Goal: Task Accomplishment & Management: Use online tool/utility

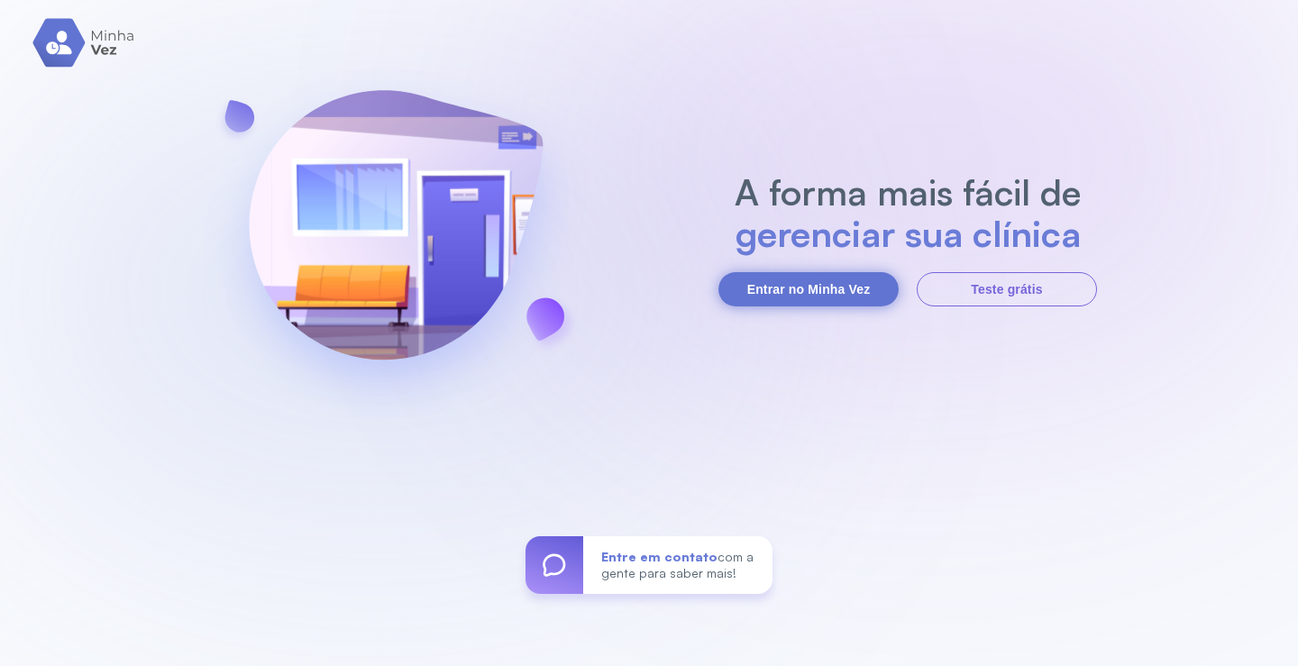
click at [818, 298] on button "Entrar no Minha Vez" at bounding box center [809, 289] width 180 height 34
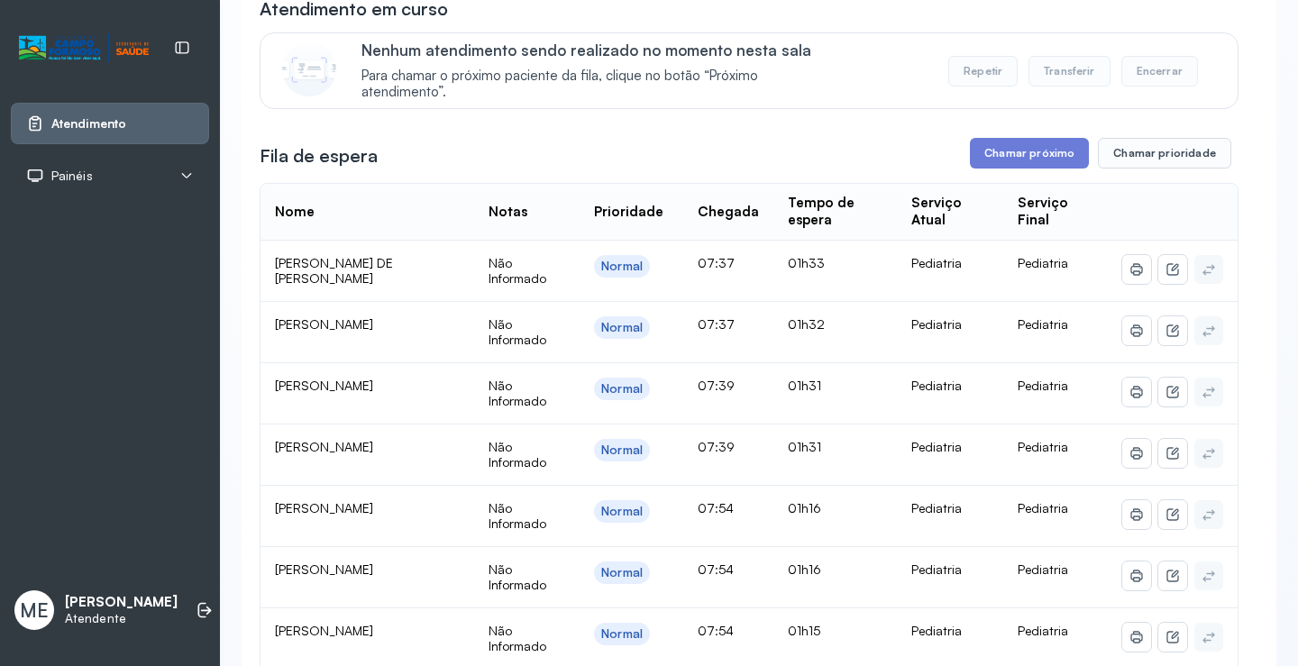
scroll to position [180, 0]
click at [1149, 166] on button "Chamar prioridade" at bounding box center [1164, 154] width 133 height 31
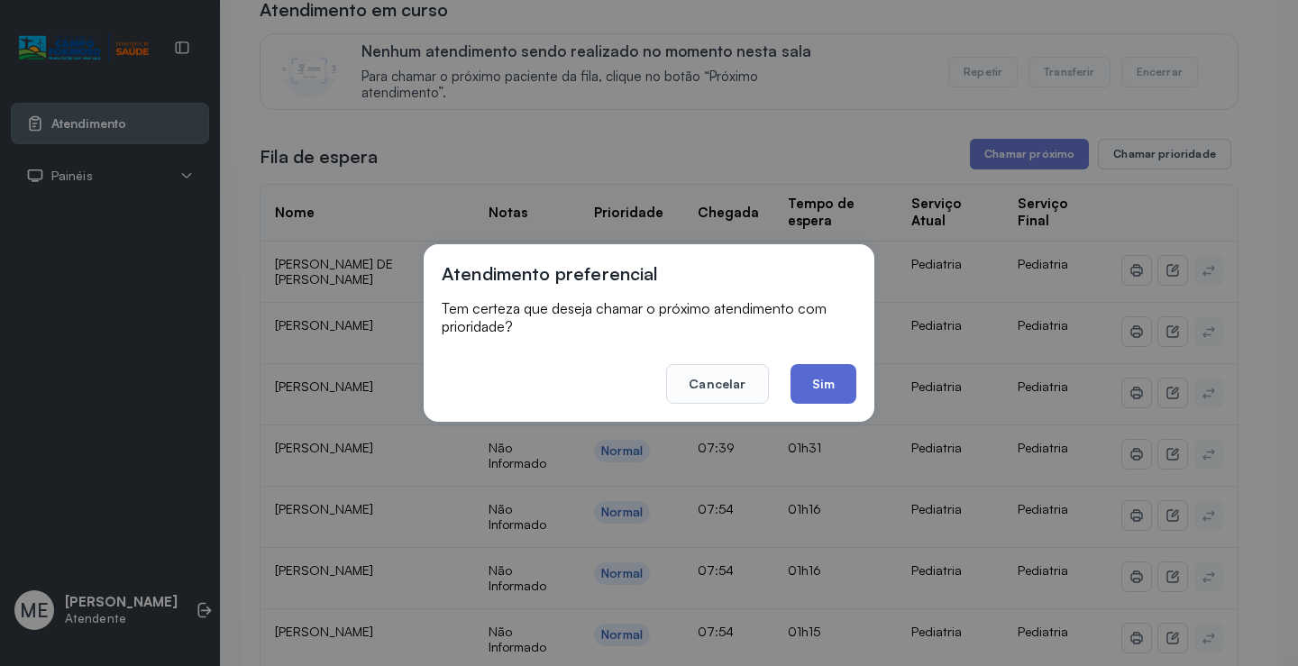
click at [820, 389] on button "Sim" at bounding box center [824, 384] width 66 height 40
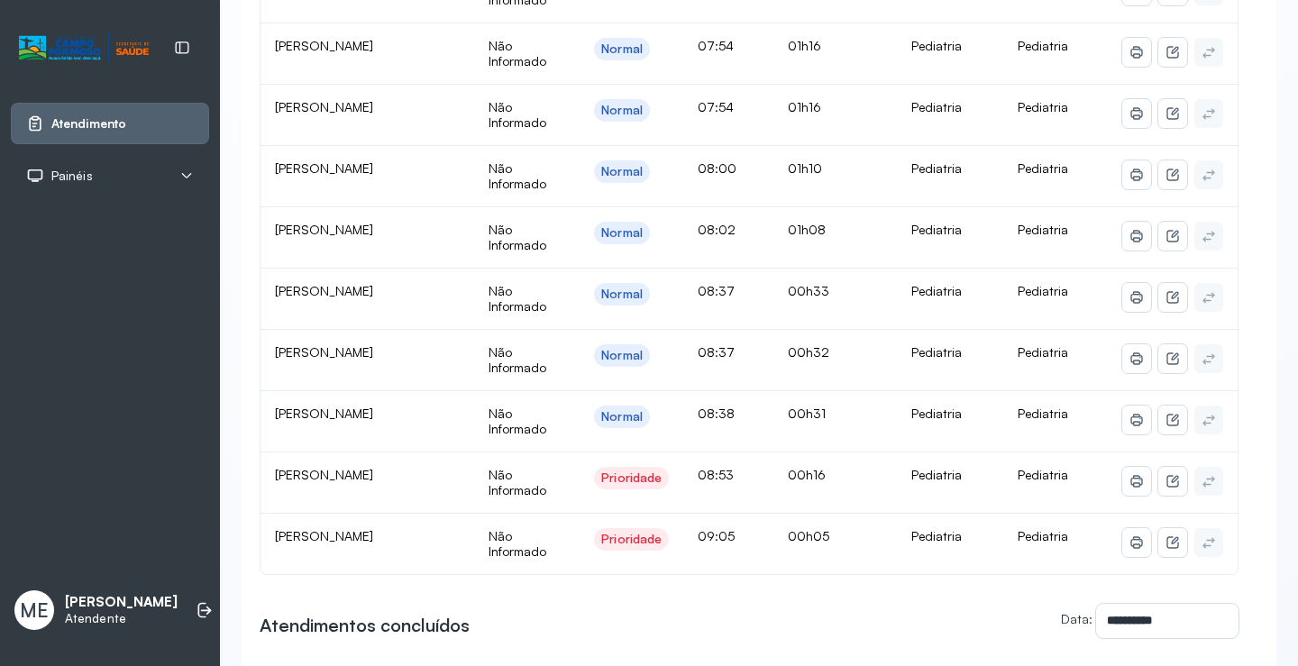
scroll to position [721, 0]
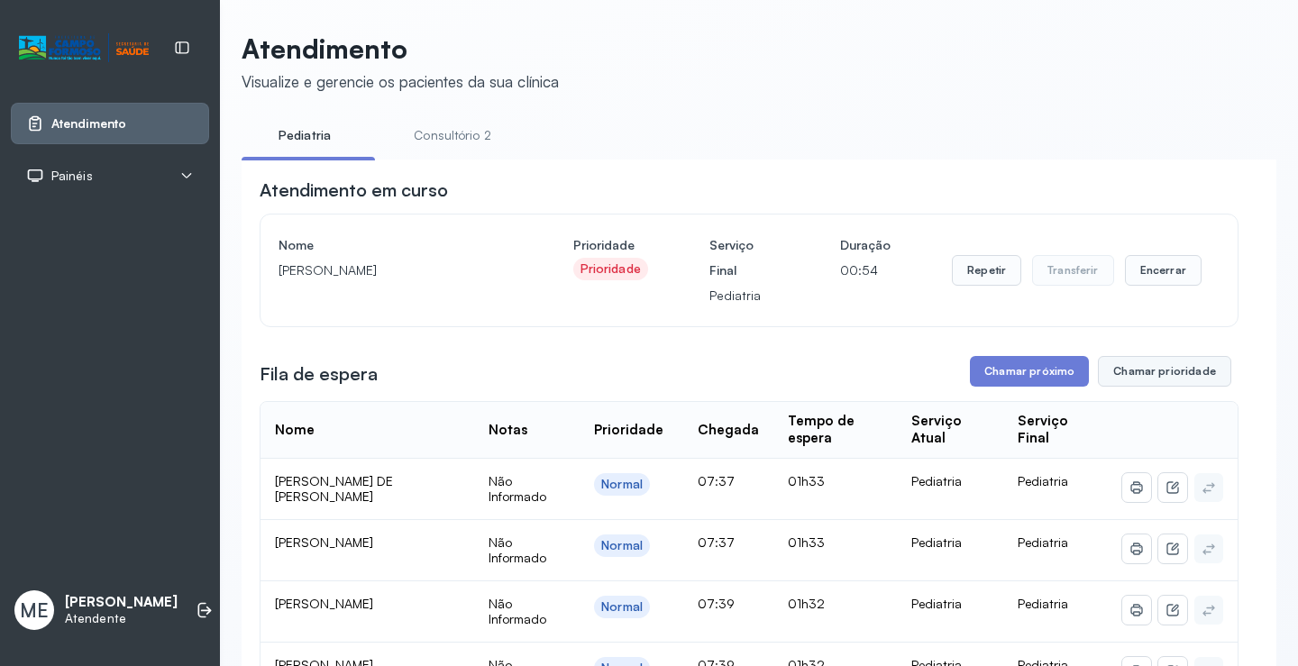
click at [1138, 377] on button "Chamar prioridade" at bounding box center [1164, 371] width 133 height 31
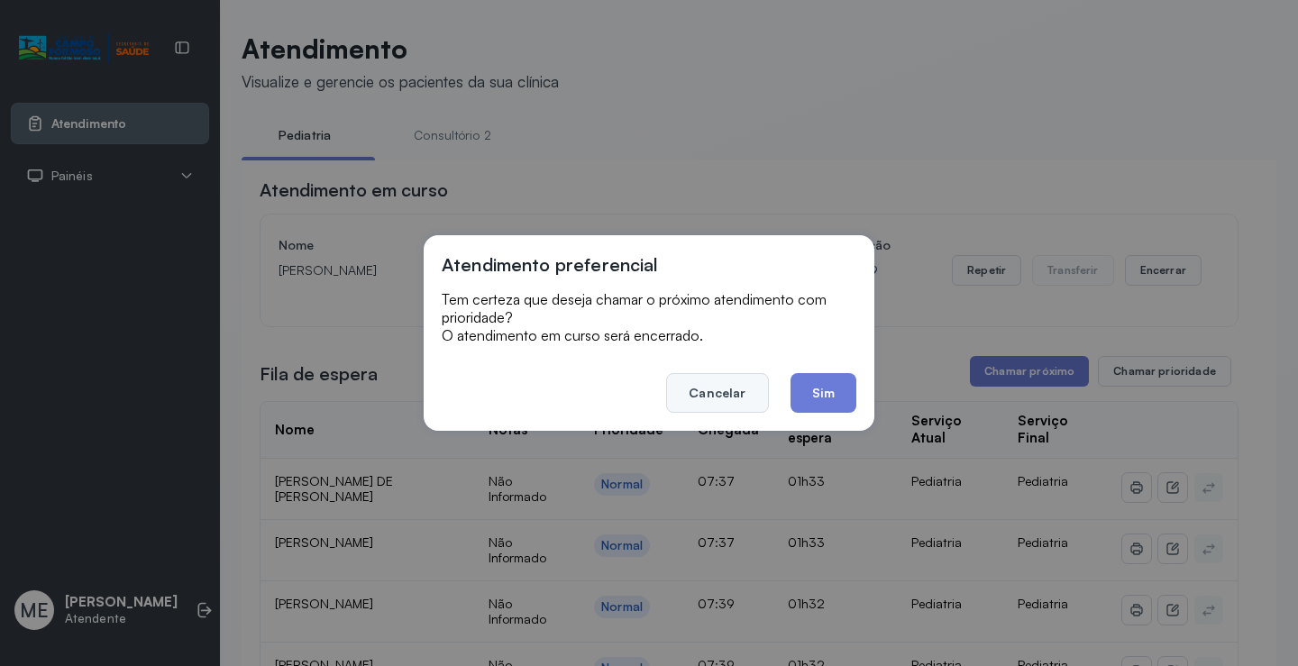
click at [715, 395] on button "Cancelar" at bounding box center [717, 393] width 102 height 40
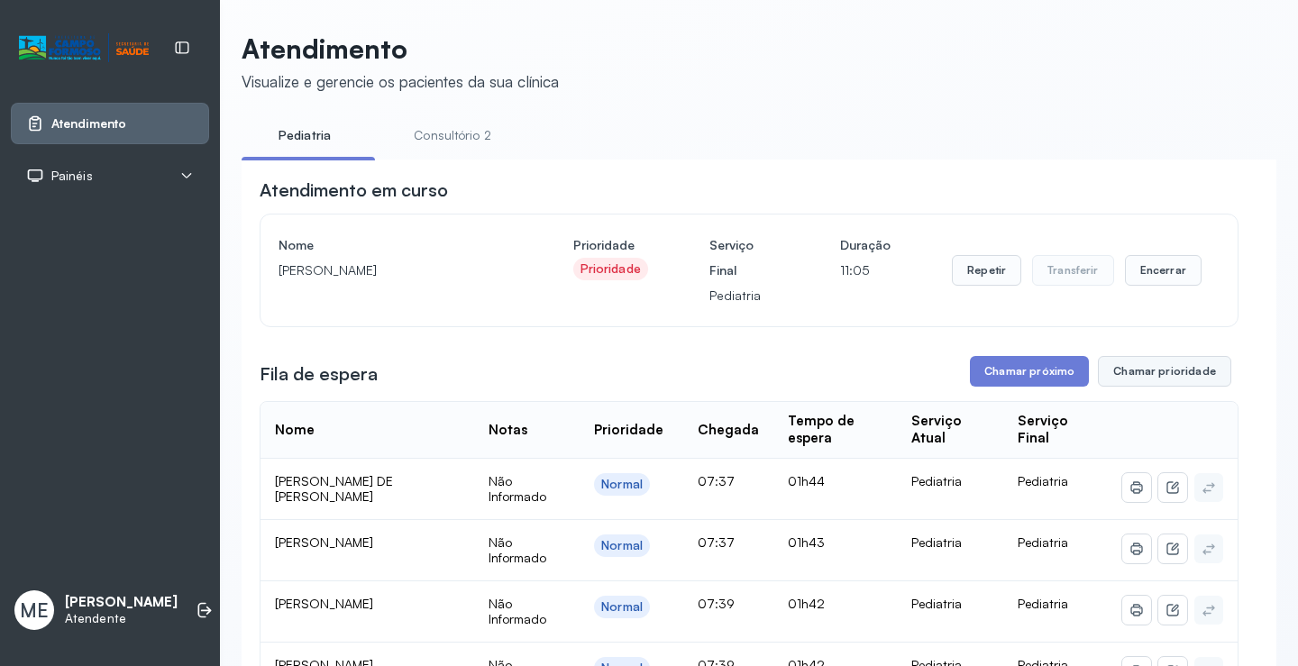
click at [1124, 380] on button "Chamar prioridade" at bounding box center [1164, 371] width 133 height 31
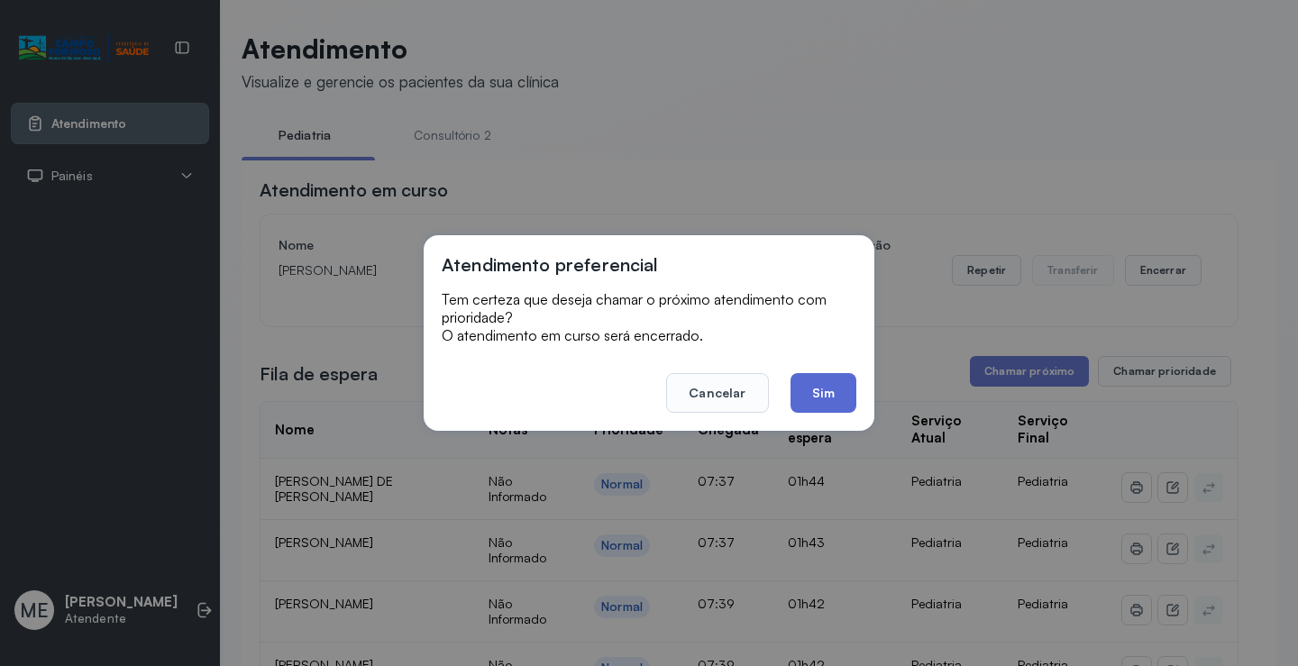
click at [839, 378] on button "Sim" at bounding box center [824, 393] width 66 height 40
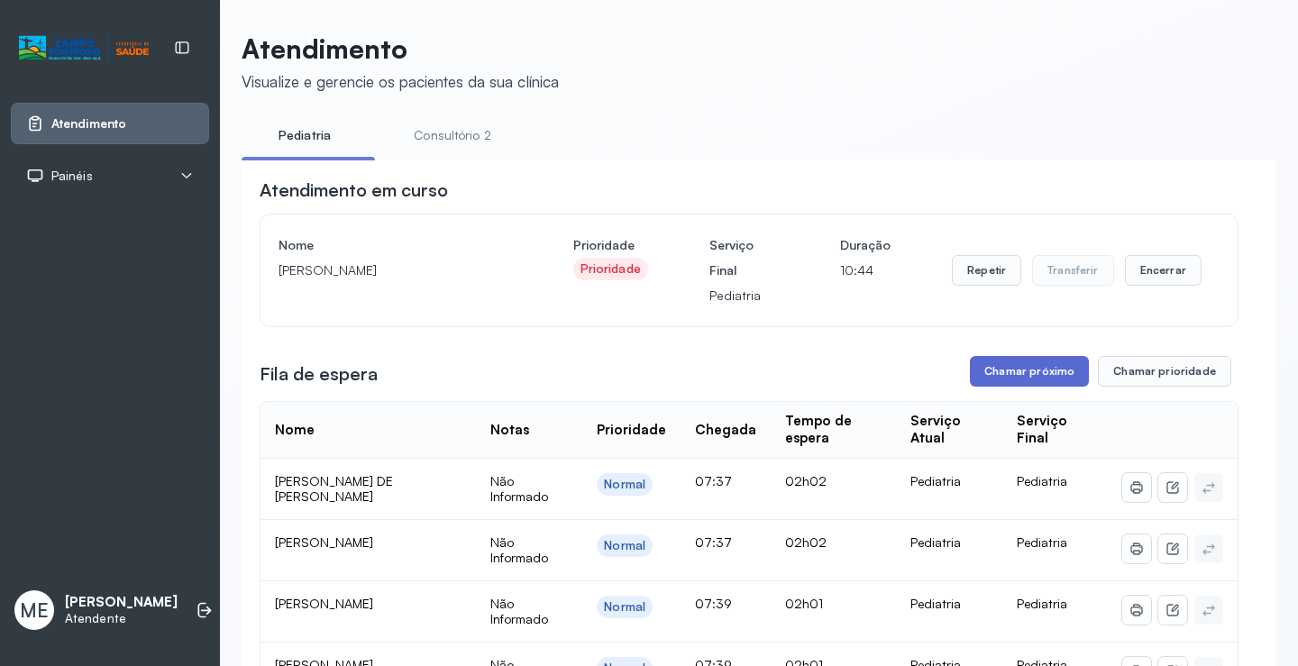
click at [978, 383] on button "Chamar próximo" at bounding box center [1029, 371] width 119 height 31
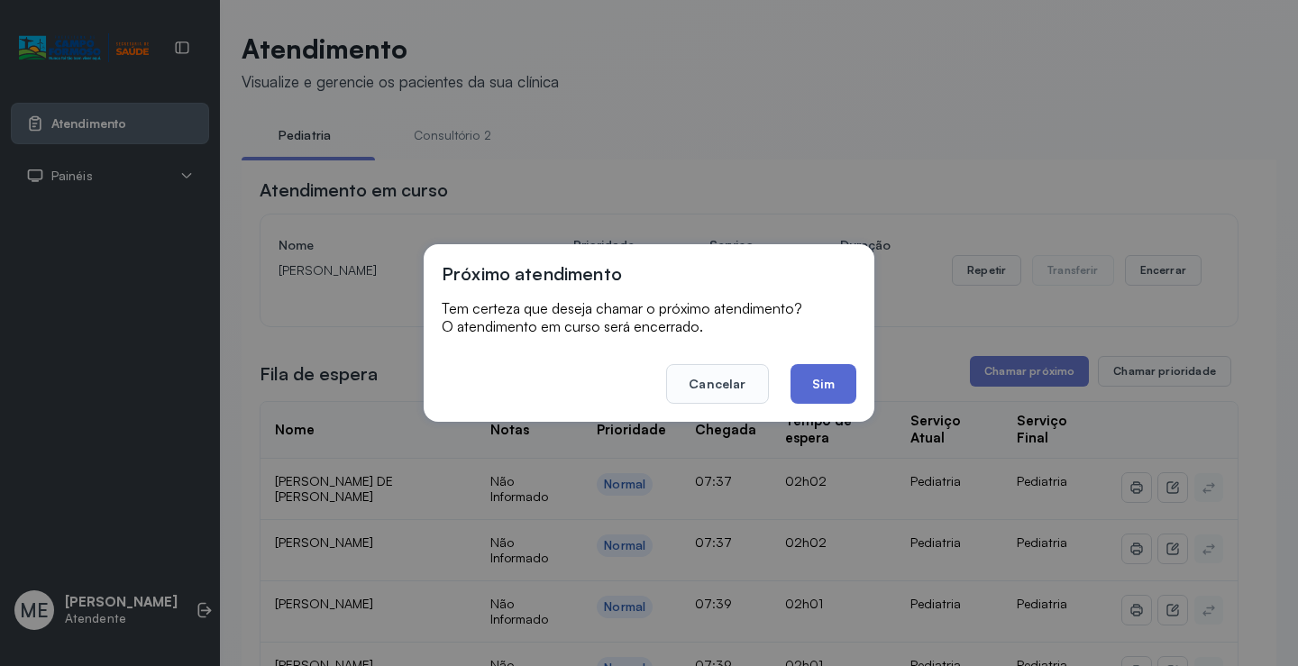
click at [843, 398] on button "Sim" at bounding box center [824, 384] width 66 height 40
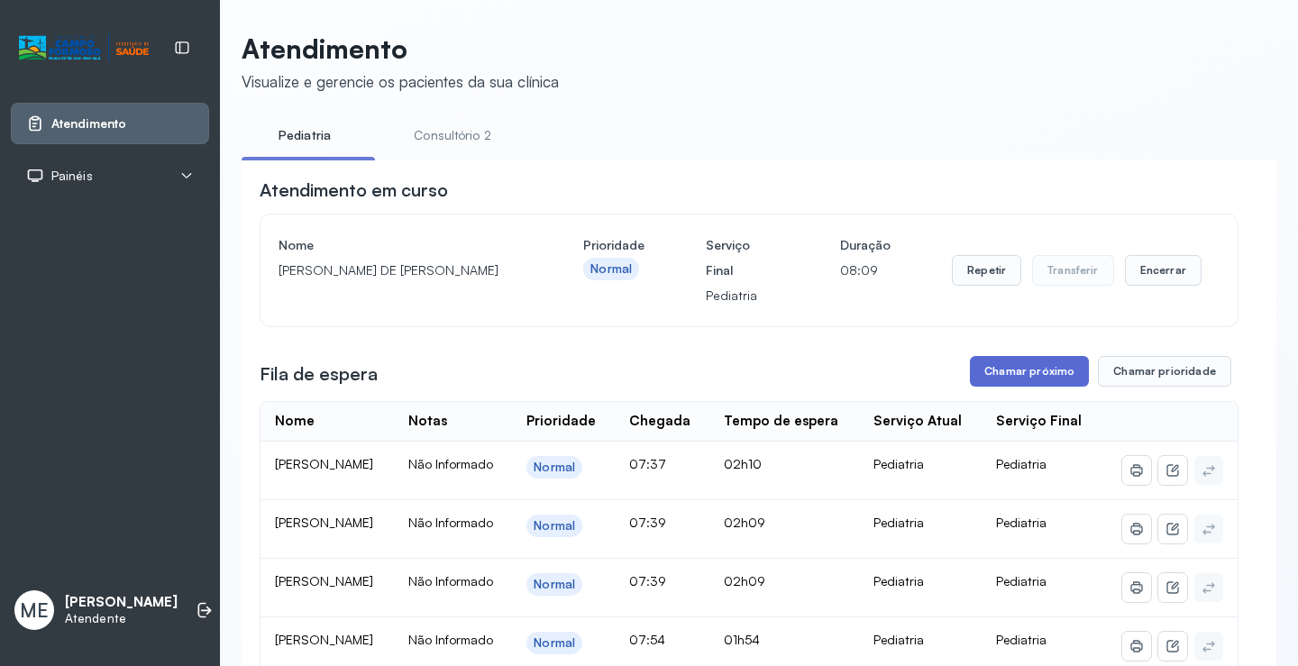
click at [995, 373] on button "Chamar próximo" at bounding box center [1029, 371] width 119 height 31
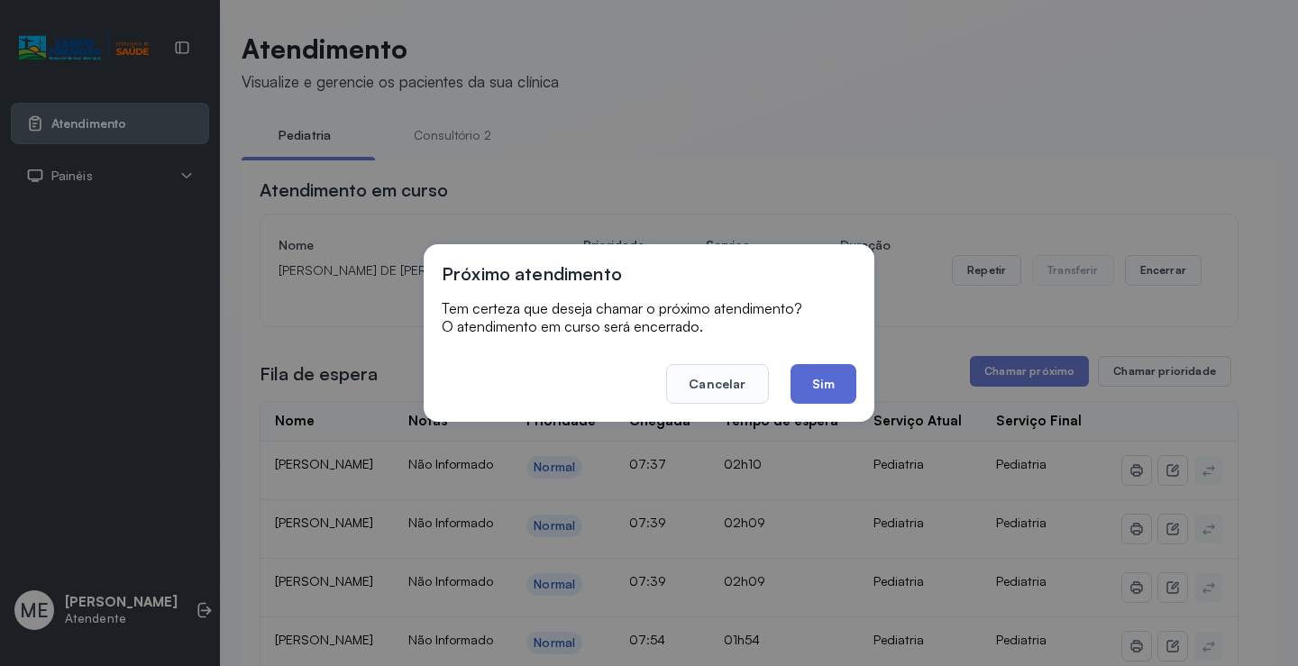
click at [811, 392] on button "Sim" at bounding box center [824, 384] width 66 height 40
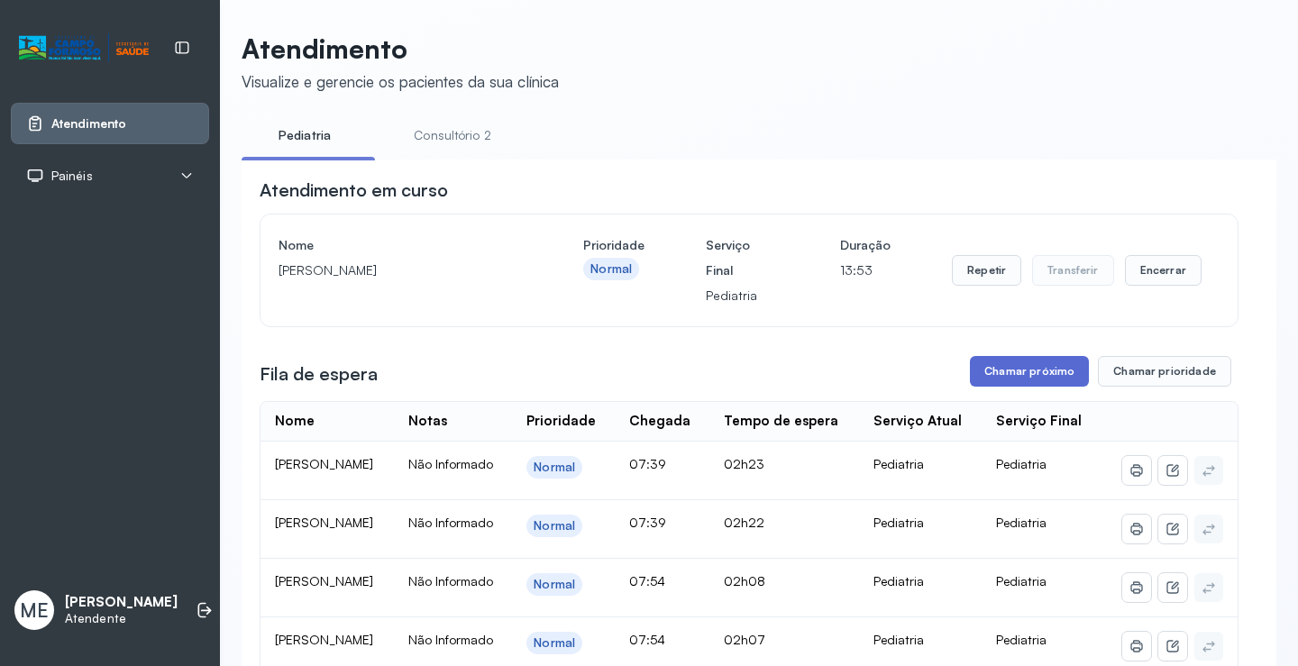
click at [1018, 377] on button "Chamar próximo" at bounding box center [1029, 371] width 119 height 31
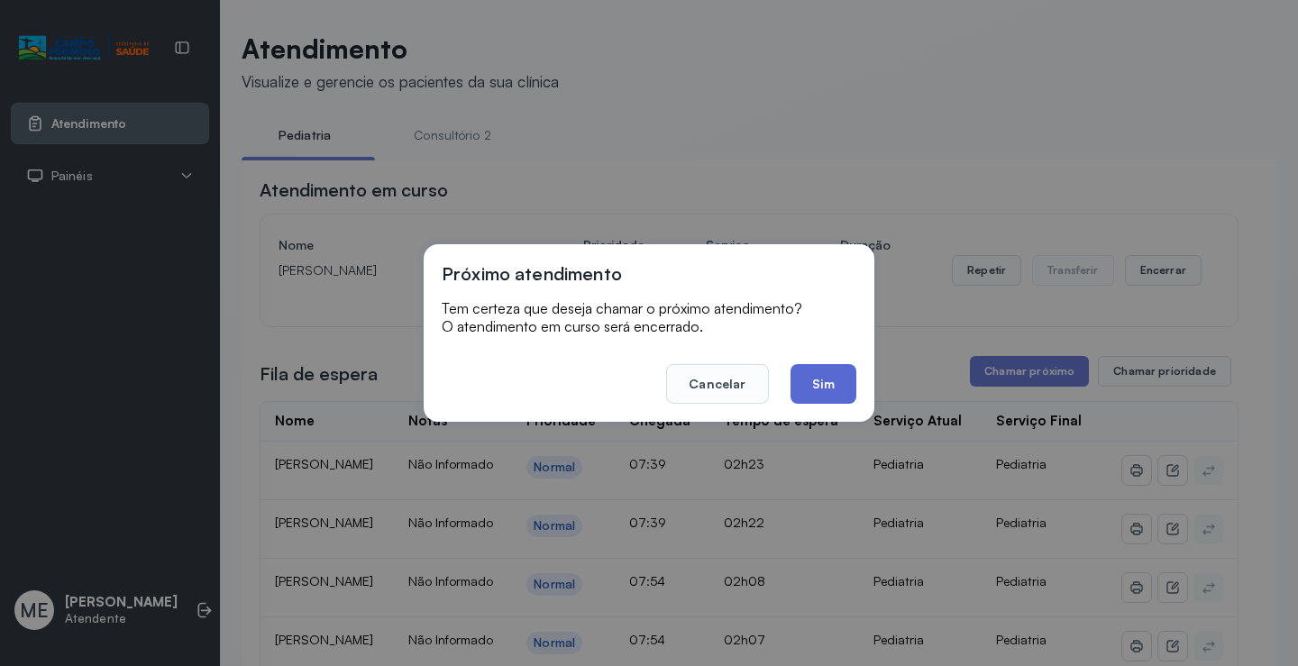
click at [838, 371] on button "Sim" at bounding box center [824, 384] width 66 height 40
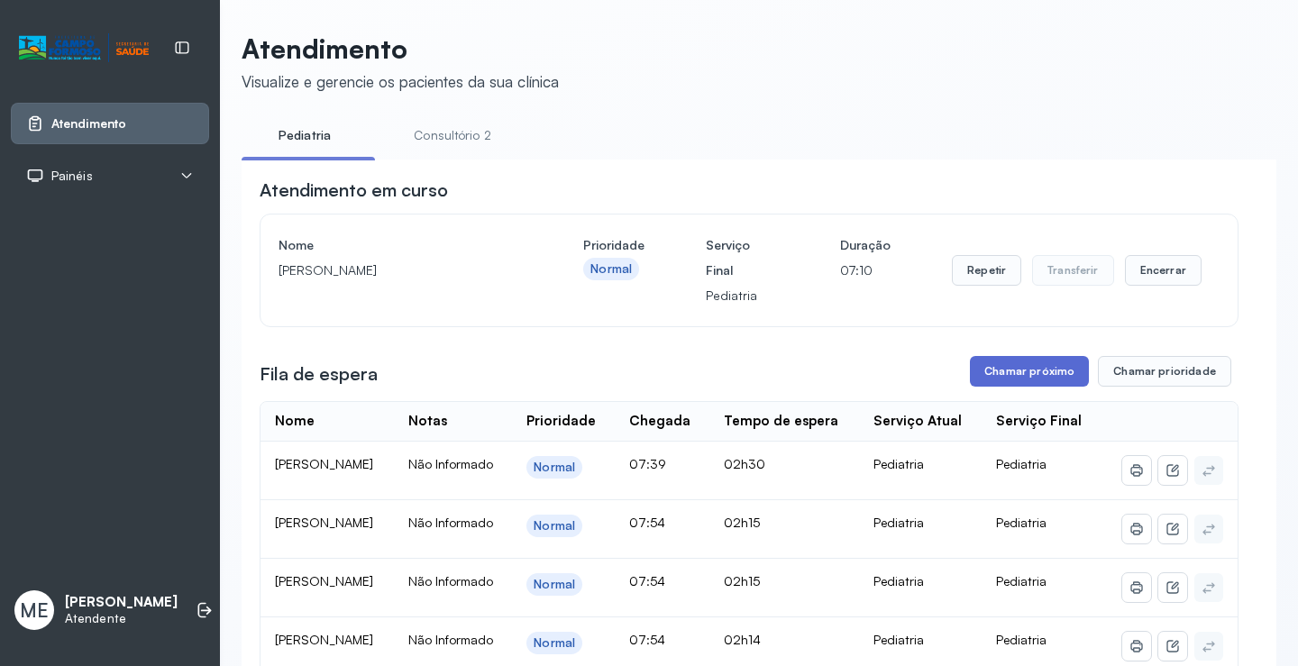
click at [1068, 380] on button "Chamar próximo" at bounding box center [1029, 371] width 119 height 31
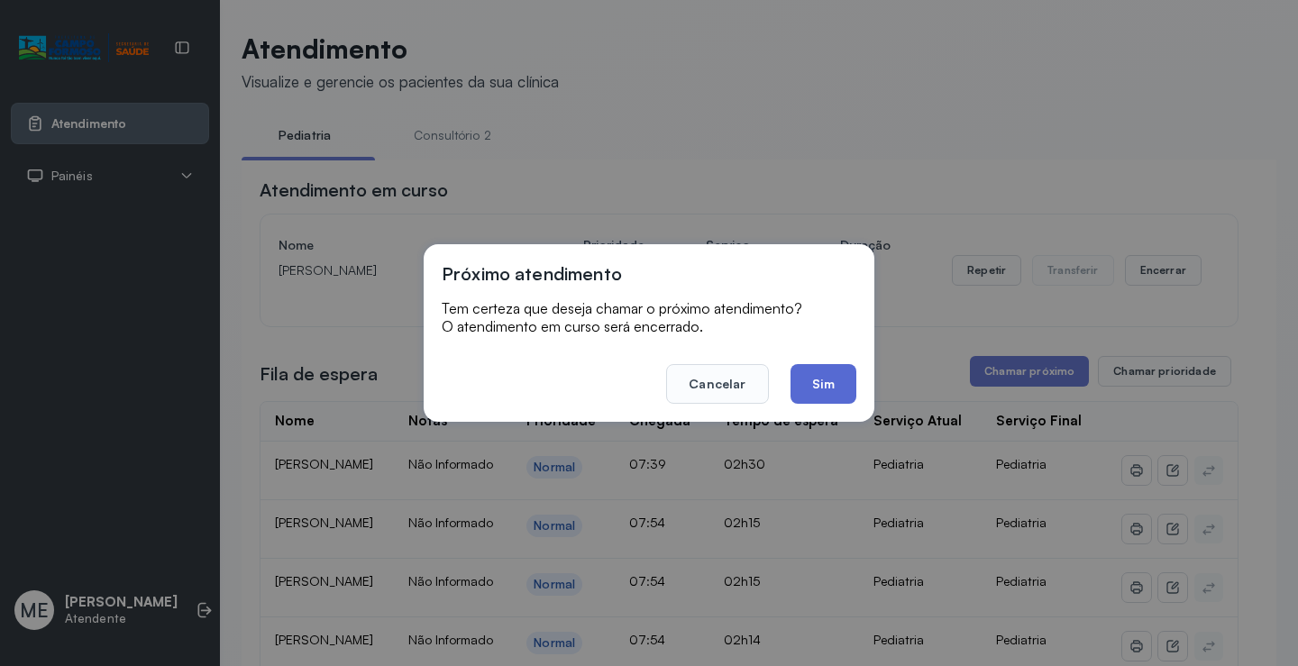
click at [839, 389] on button "Sim" at bounding box center [824, 384] width 66 height 40
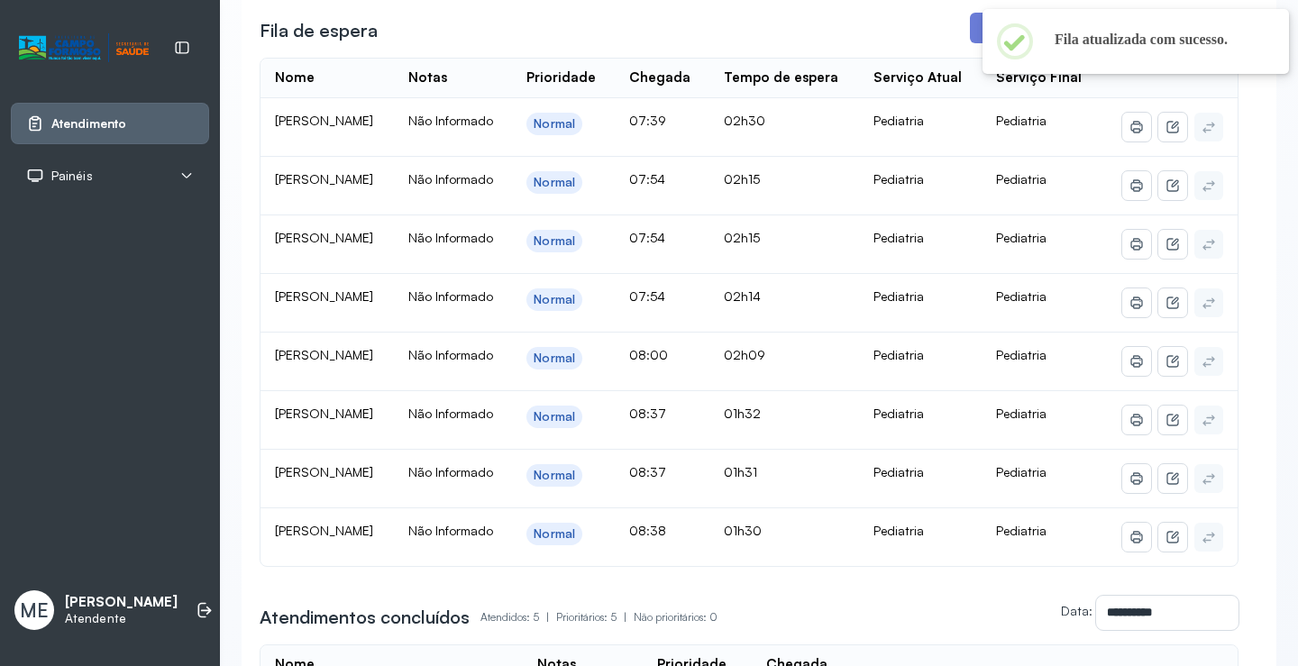
scroll to position [361, 0]
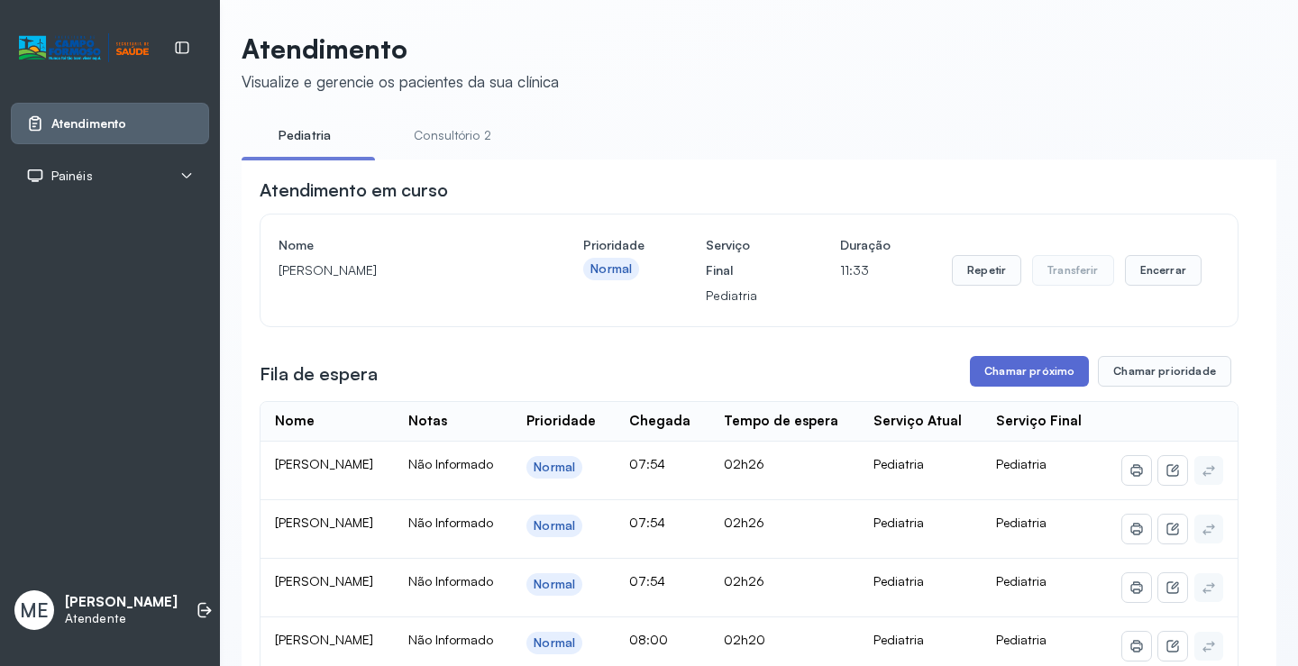
click at [1028, 385] on button "Chamar próximo" at bounding box center [1029, 371] width 119 height 31
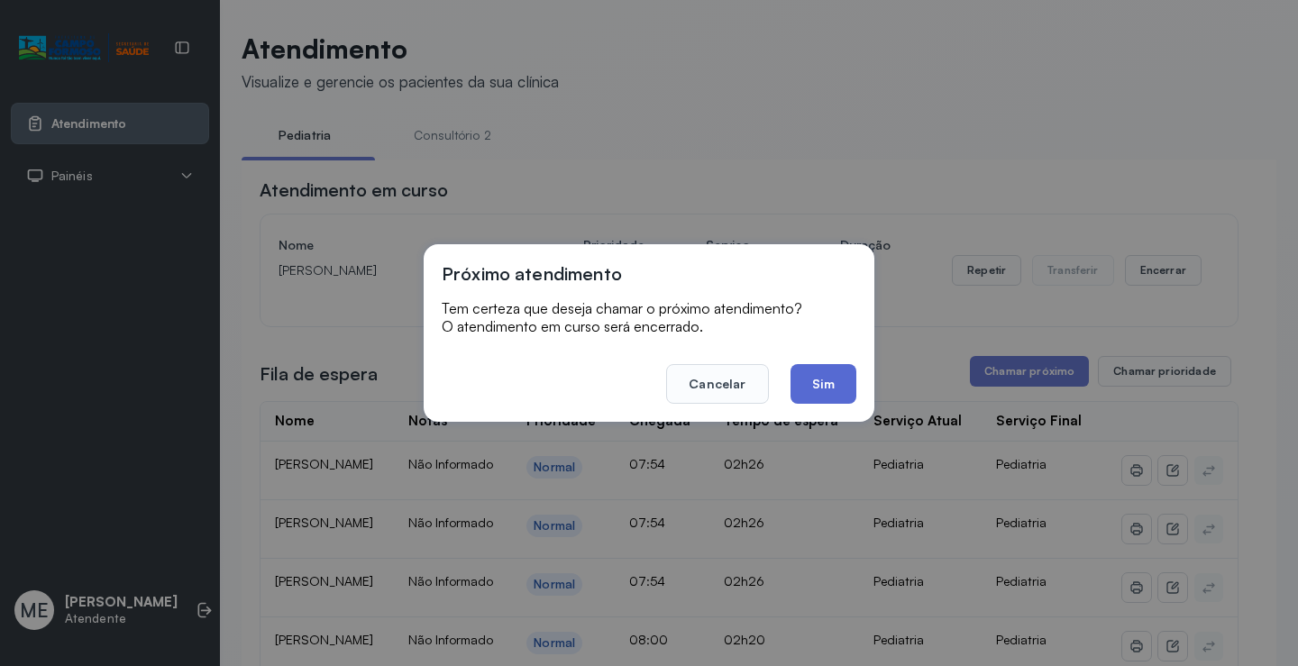
click at [817, 391] on button "Sim" at bounding box center [824, 384] width 66 height 40
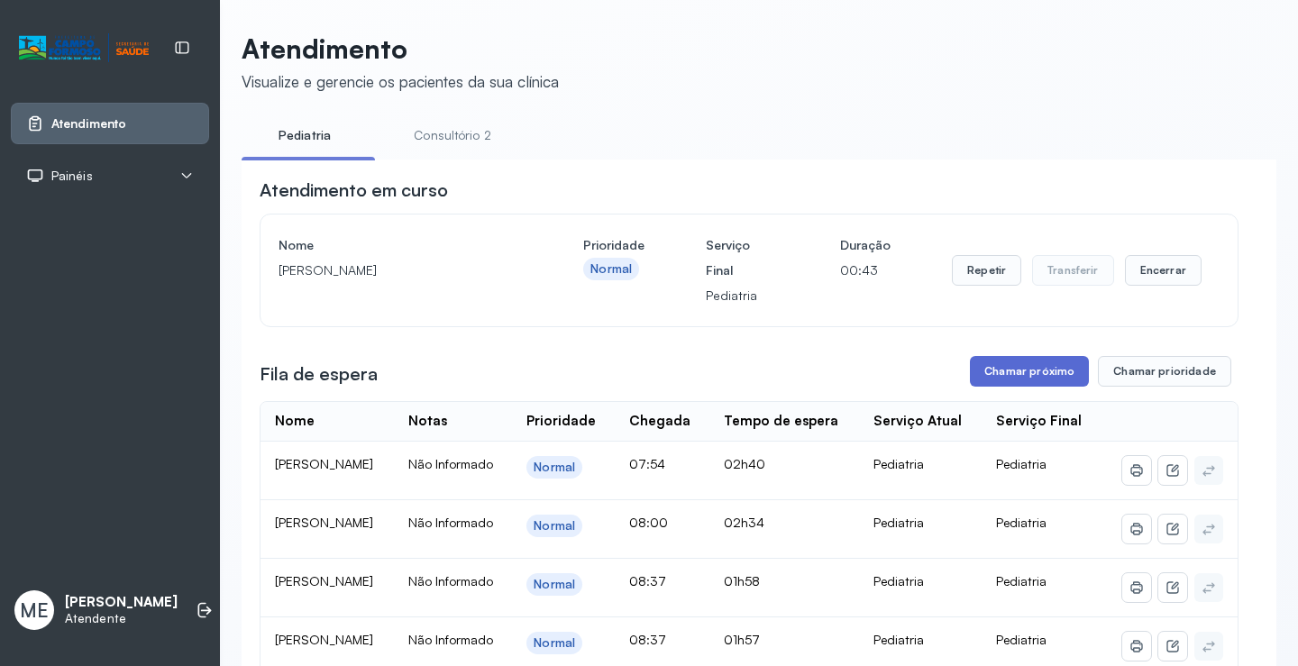
click at [1014, 380] on button "Chamar próximo" at bounding box center [1029, 371] width 119 height 31
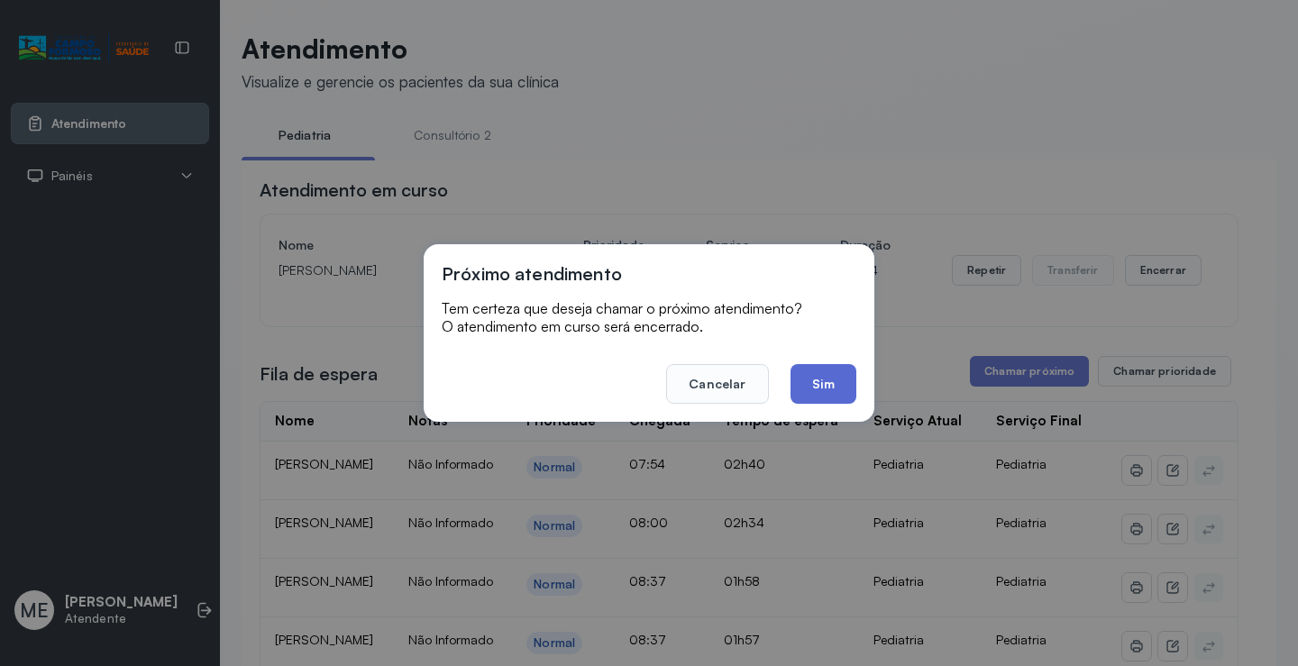
click at [824, 393] on button "Sim" at bounding box center [824, 384] width 66 height 40
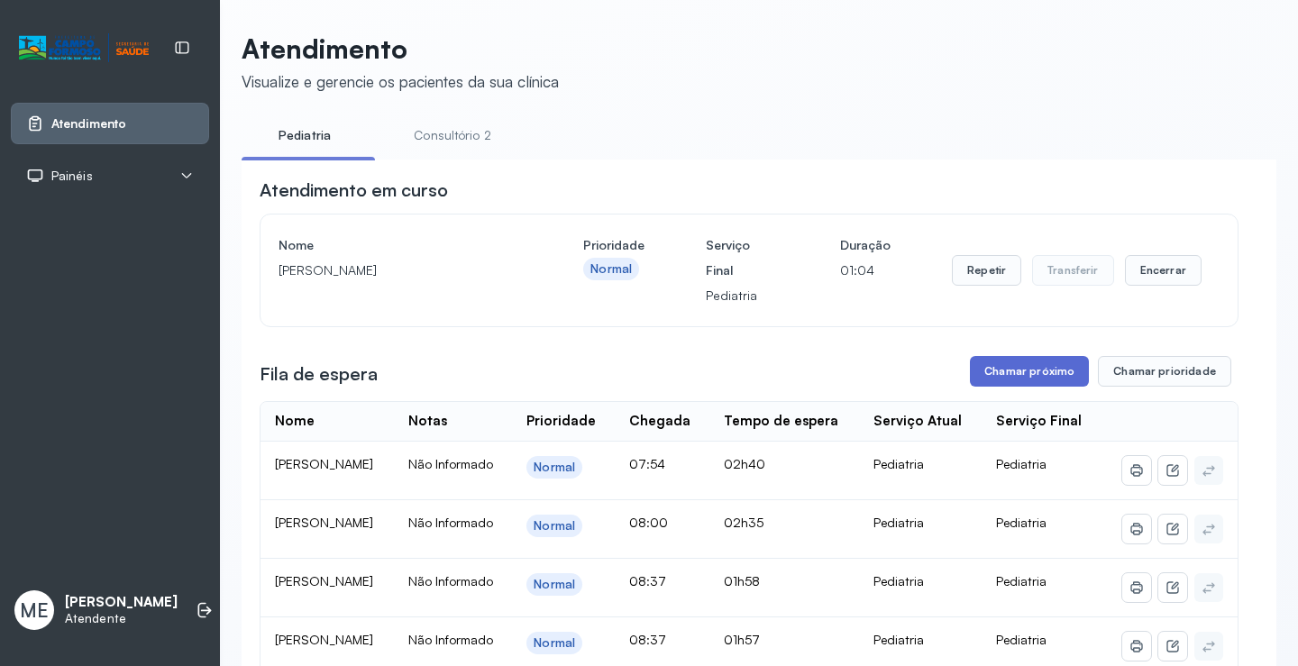
click at [1004, 375] on button "Chamar próximo" at bounding box center [1029, 371] width 119 height 31
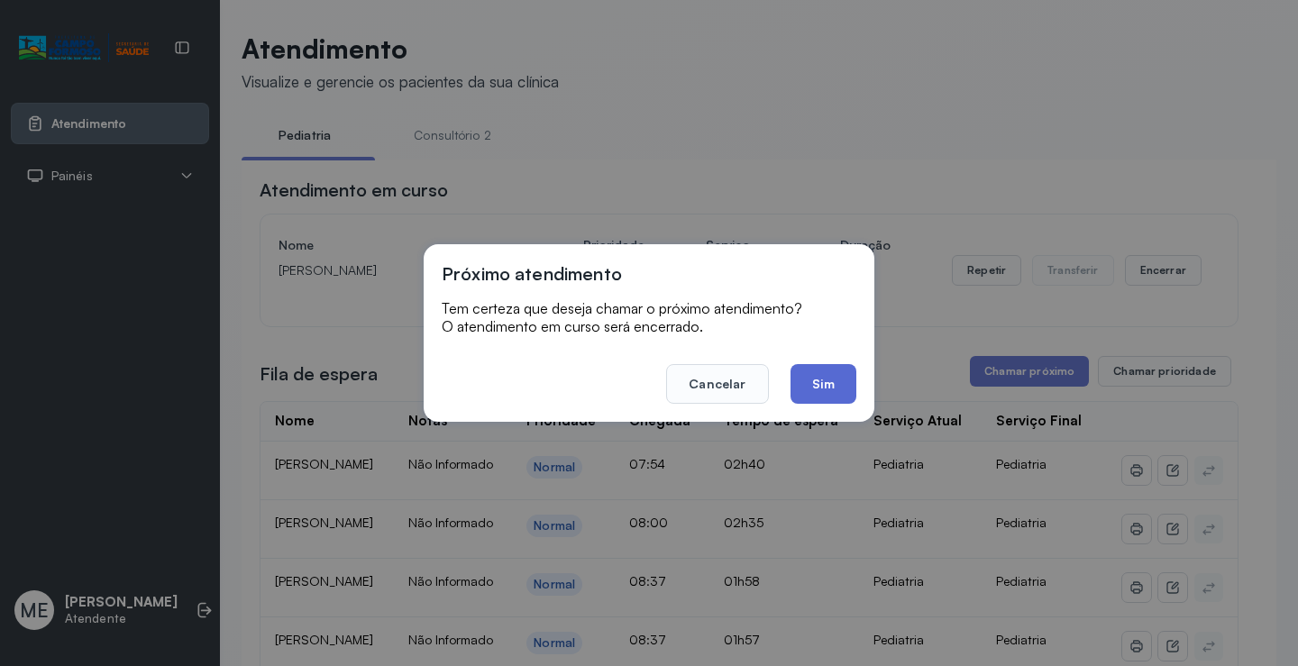
click at [823, 380] on button "Sim" at bounding box center [824, 384] width 66 height 40
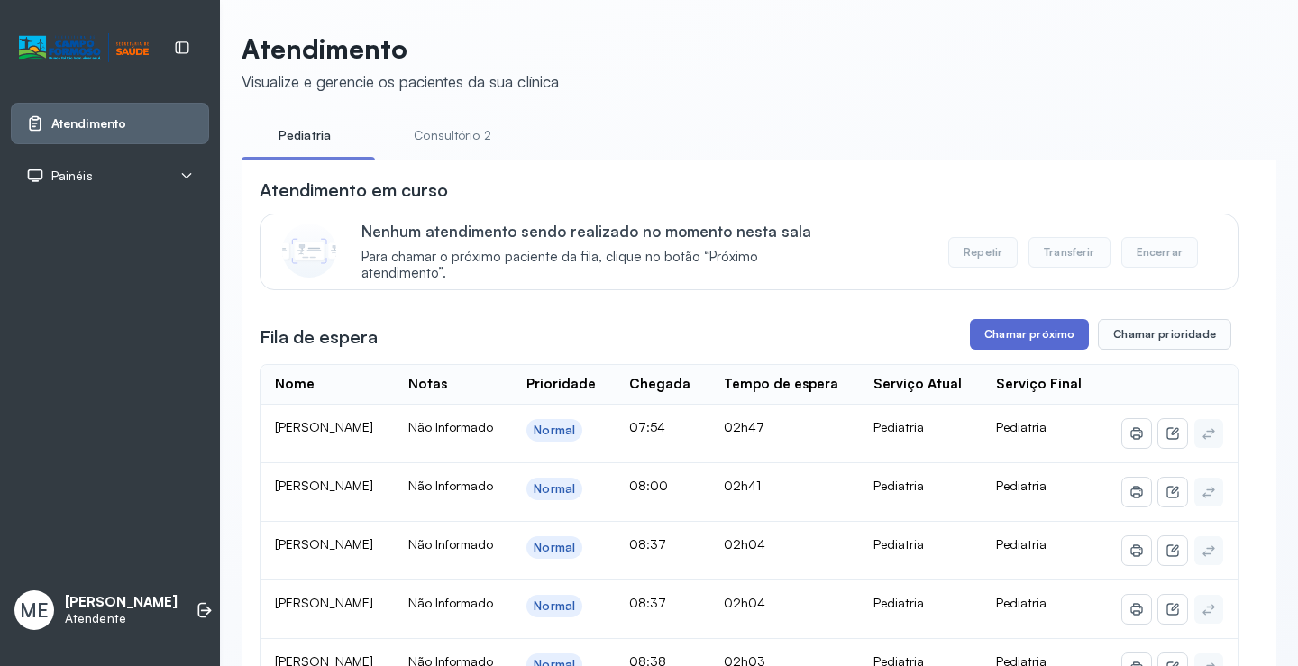
click at [996, 343] on button "Chamar próximo" at bounding box center [1029, 334] width 119 height 31
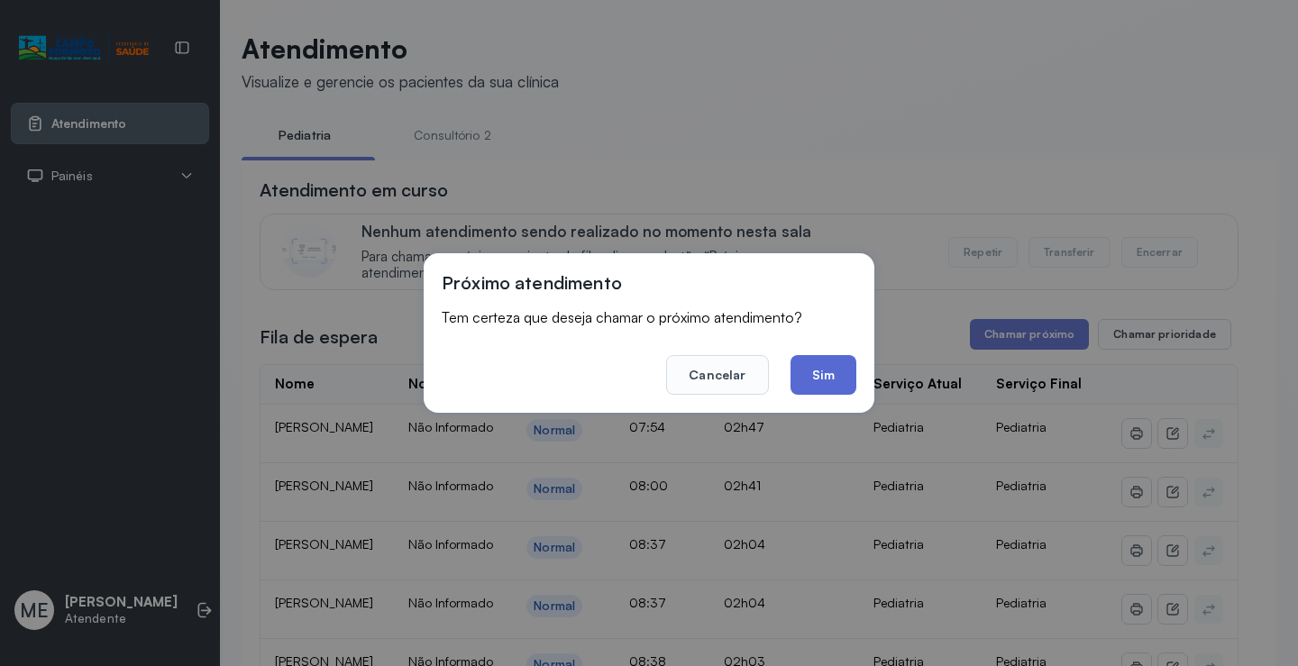
click at [839, 379] on button "Sim" at bounding box center [824, 375] width 66 height 40
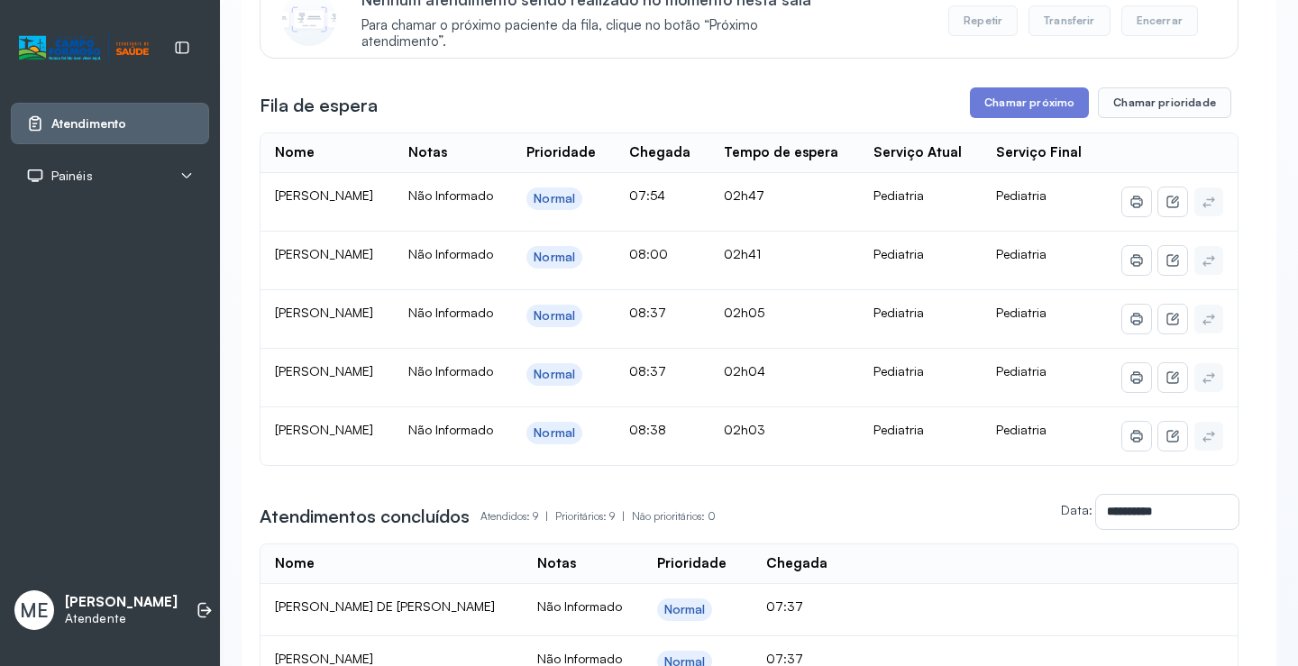
scroll to position [270, 0]
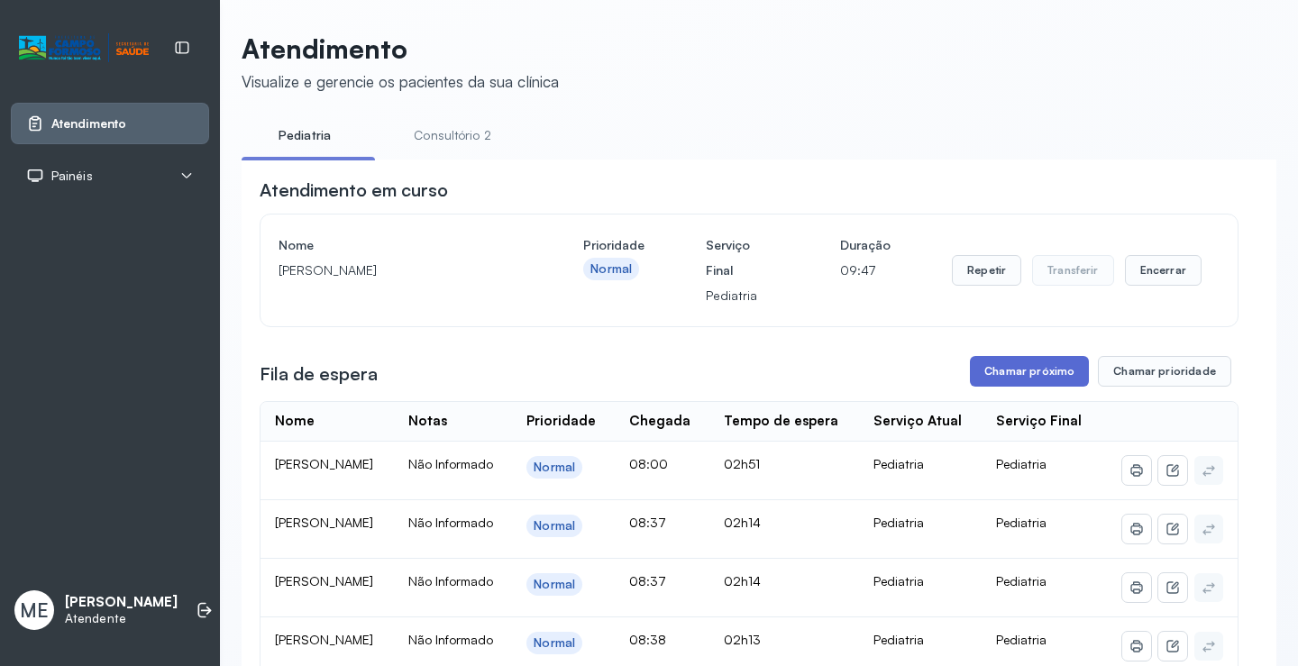
click at [1021, 375] on button "Chamar próximo" at bounding box center [1029, 371] width 119 height 31
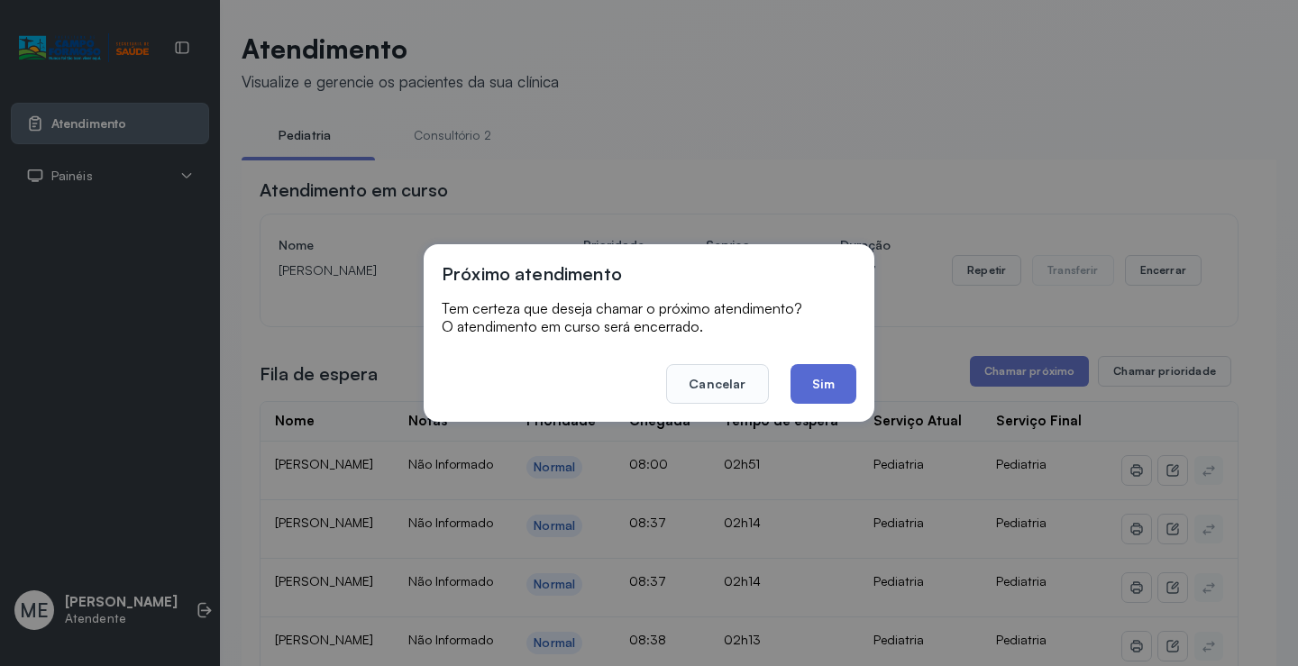
click at [830, 391] on button "Sim" at bounding box center [824, 384] width 66 height 40
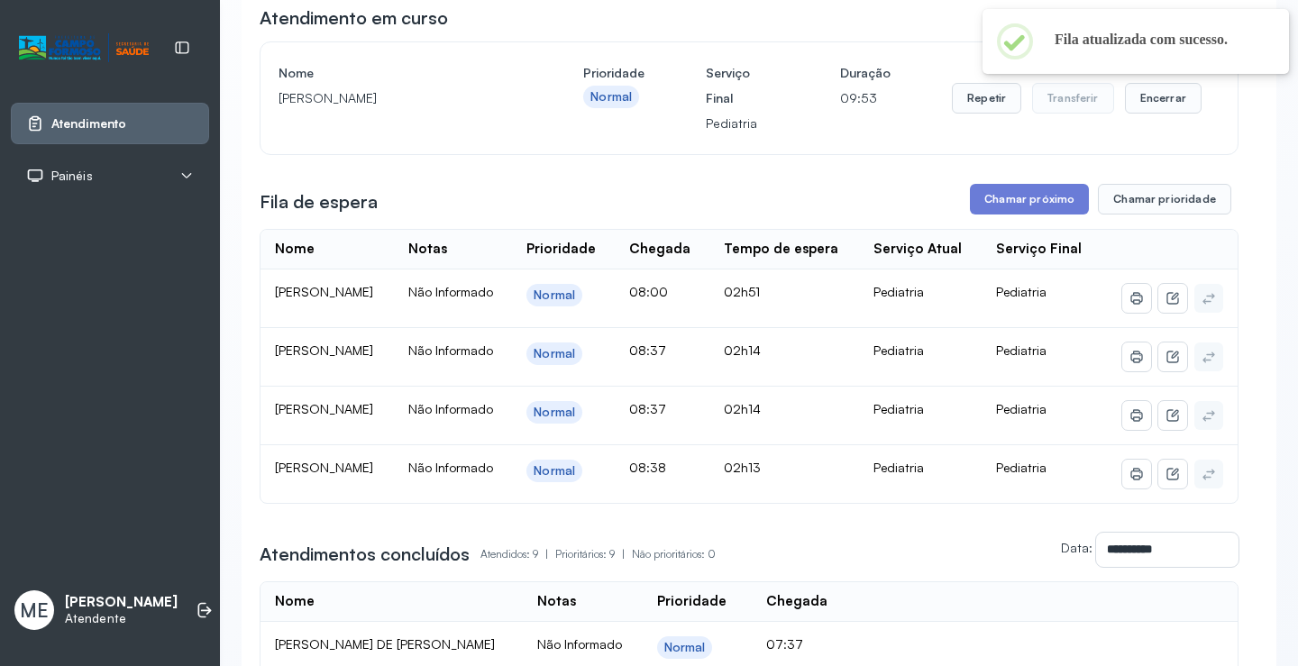
scroll to position [180, 0]
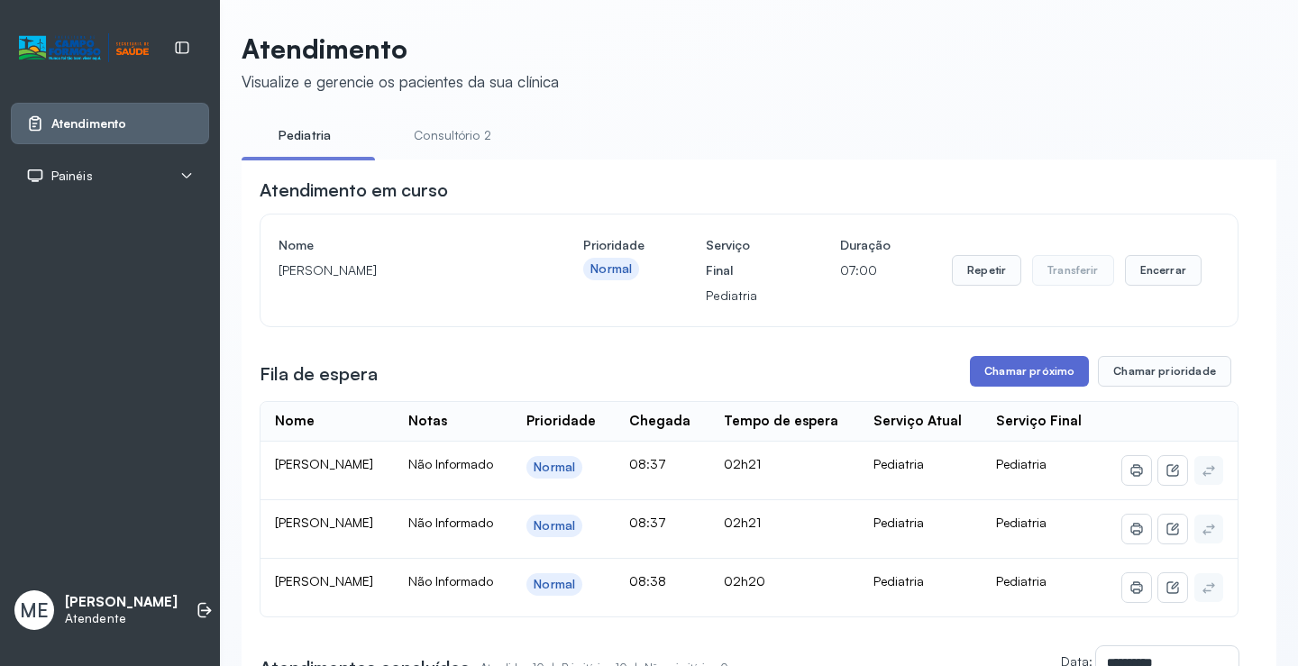
click at [1001, 366] on button "Chamar próximo" at bounding box center [1029, 371] width 119 height 31
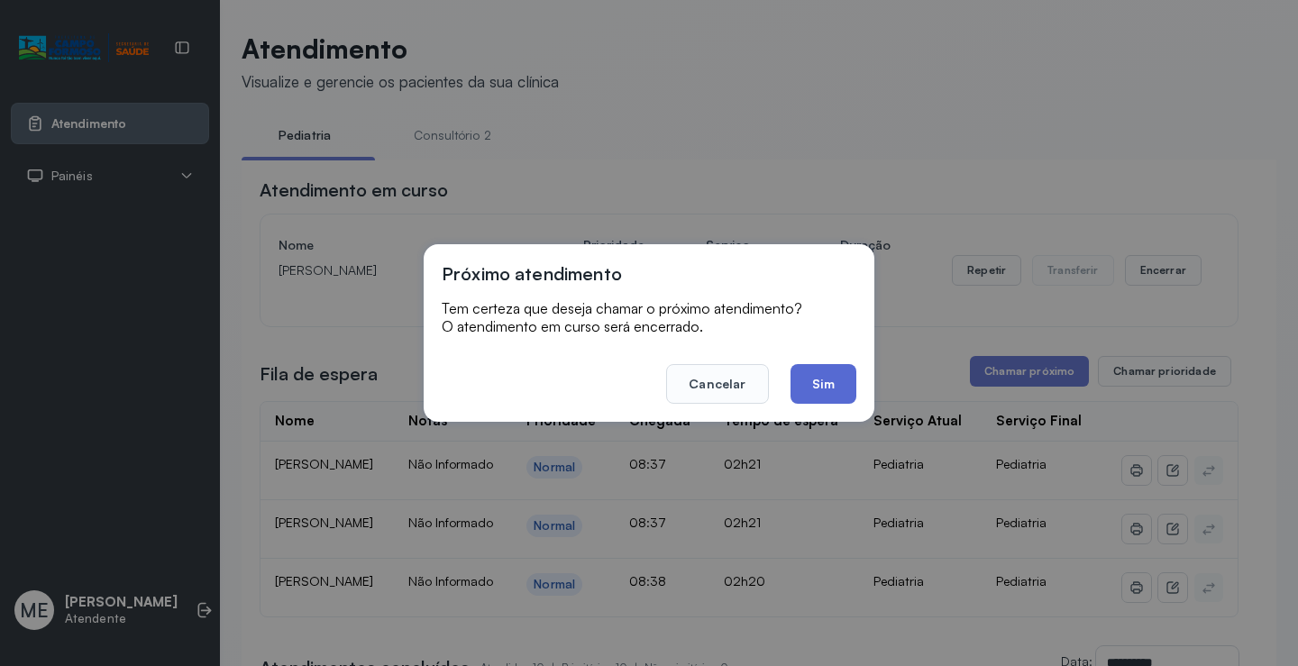
click at [819, 382] on button "Sim" at bounding box center [824, 384] width 66 height 40
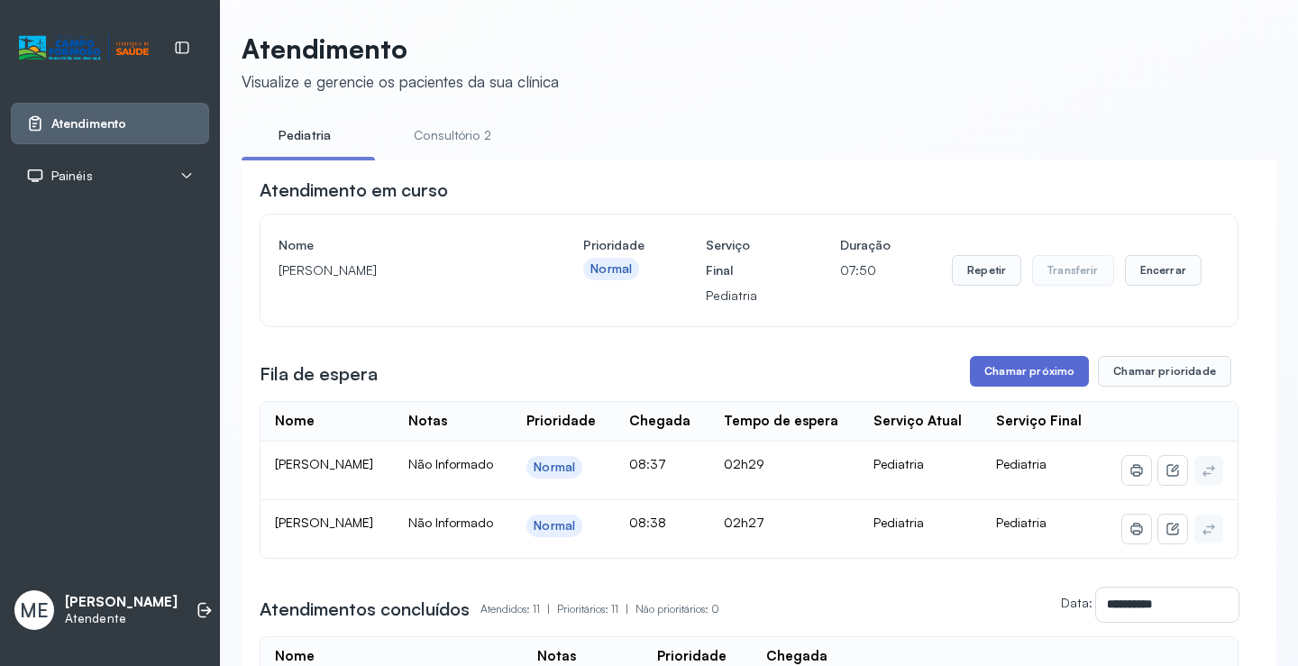
click at [1021, 369] on button "Chamar próximo" at bounding box center [1029, 371] width 119 height 31
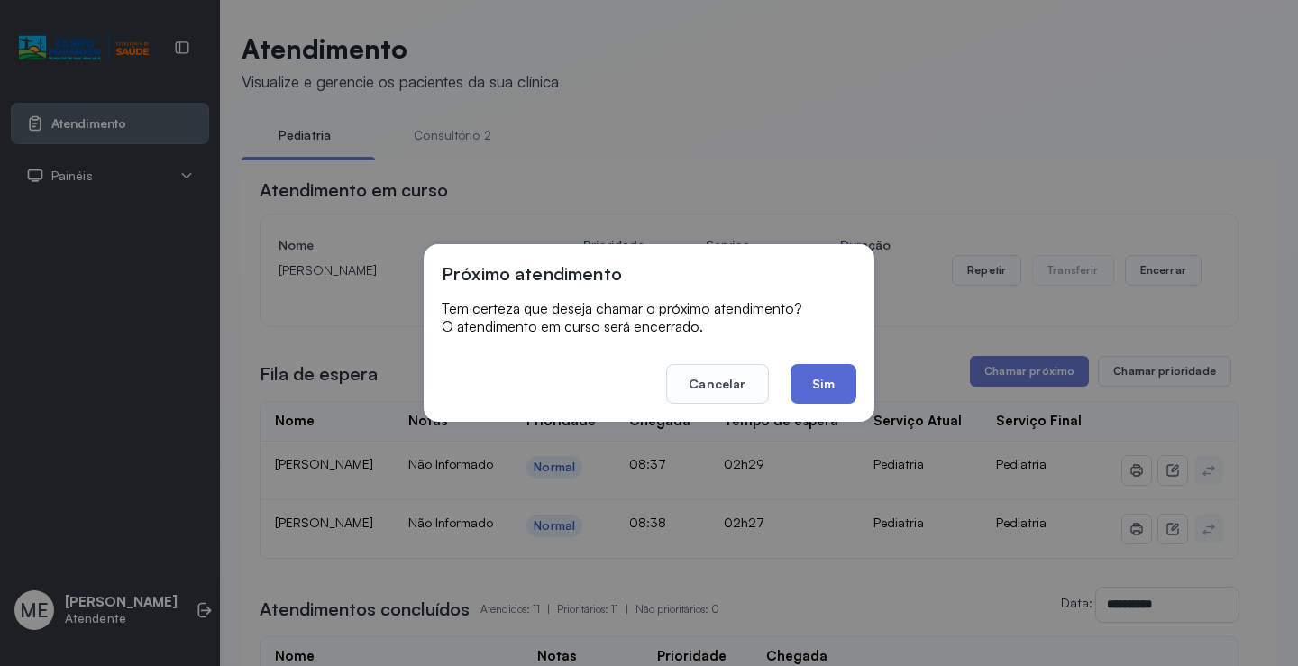
click at [833, 380] on button "Sim" at bounding box center [824, 384] width 66 height 40
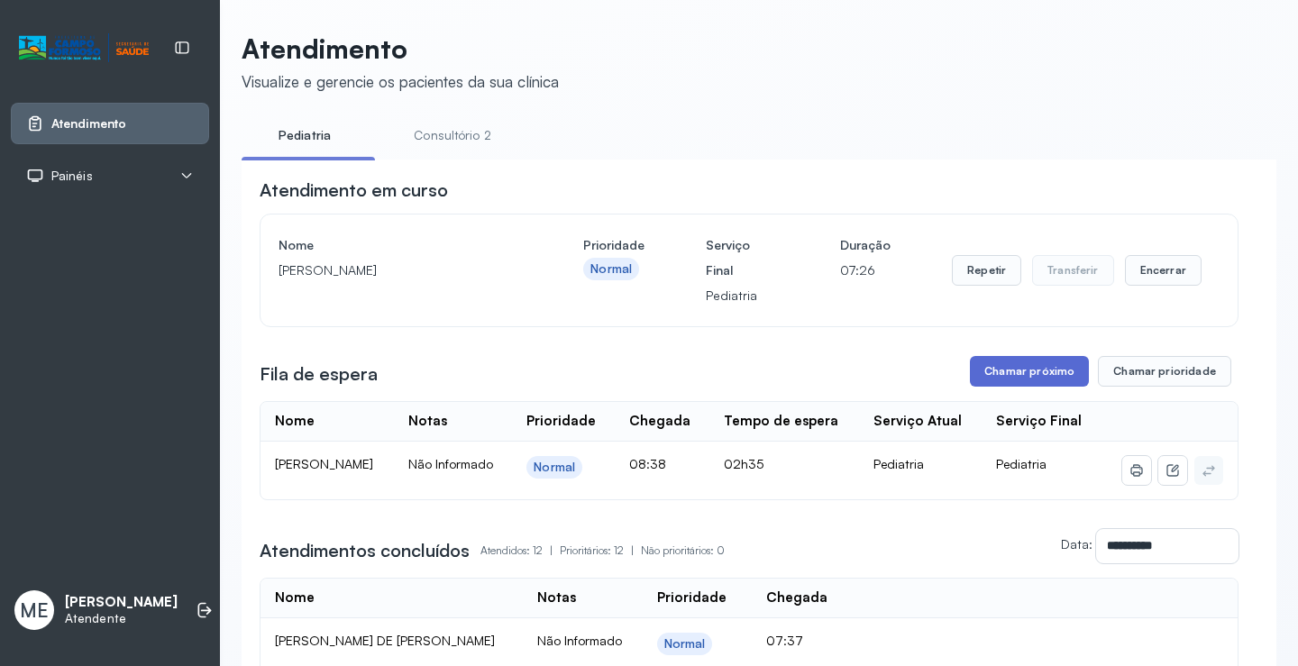
click at [1037, 371] on button "Chamar próximo" at bounding box center [1029, 371] width 119 height 31
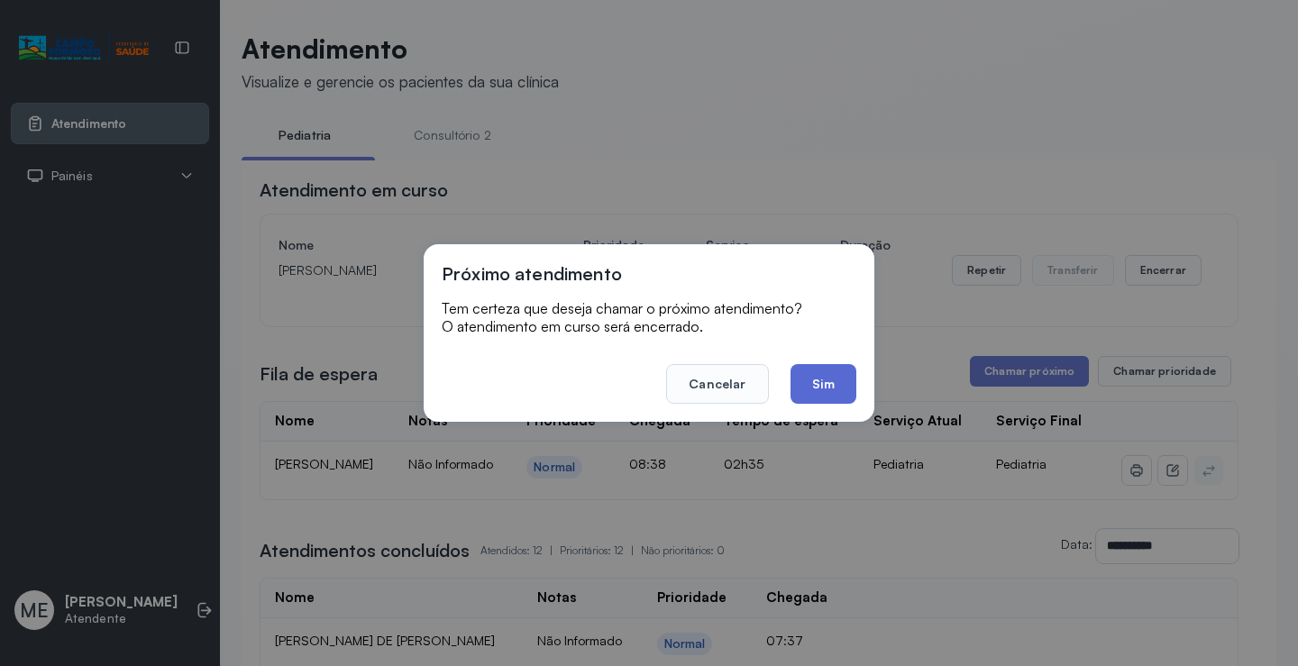
click at [828, 380] on button "Sim" at bounding box center [824, 384] width 66 height 40
